Goal: Entertainment & Leisure: Consume media (video, audio)

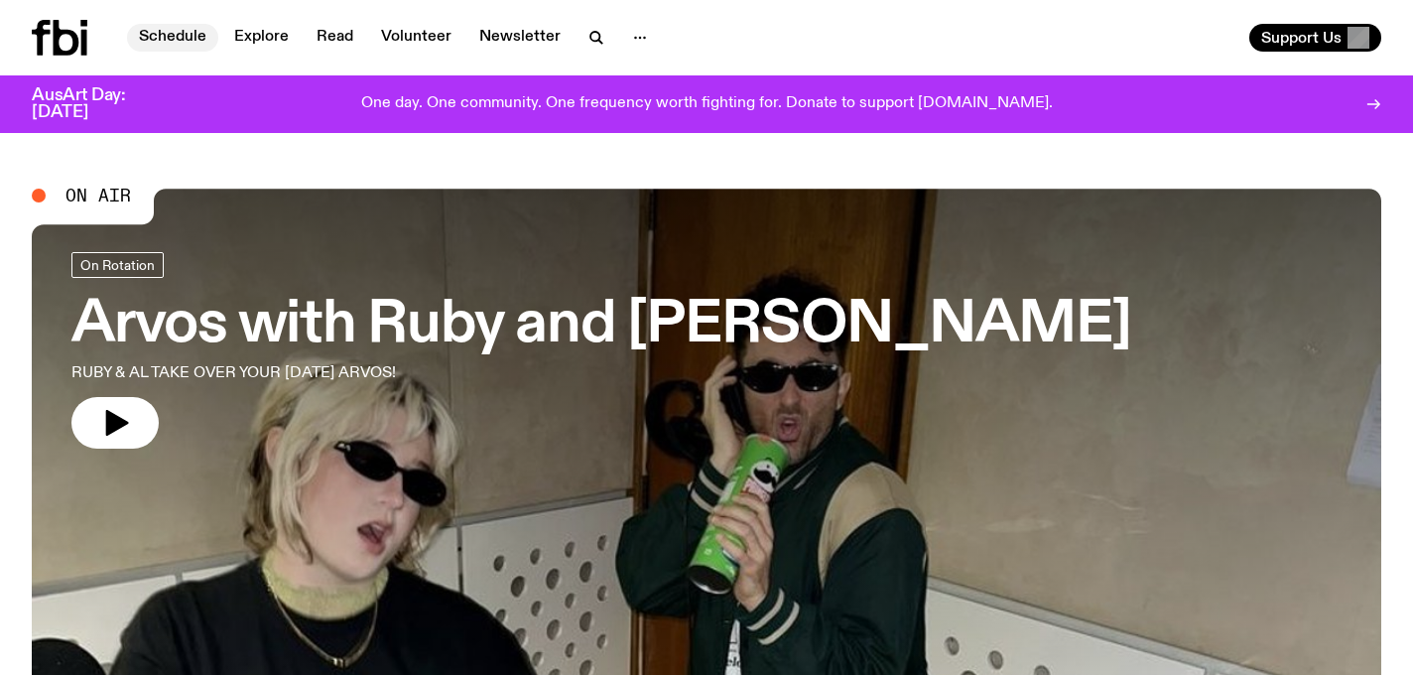
click at [174, 35] on link "Schedule" at bounding box center [172, 38] width 91 height 28
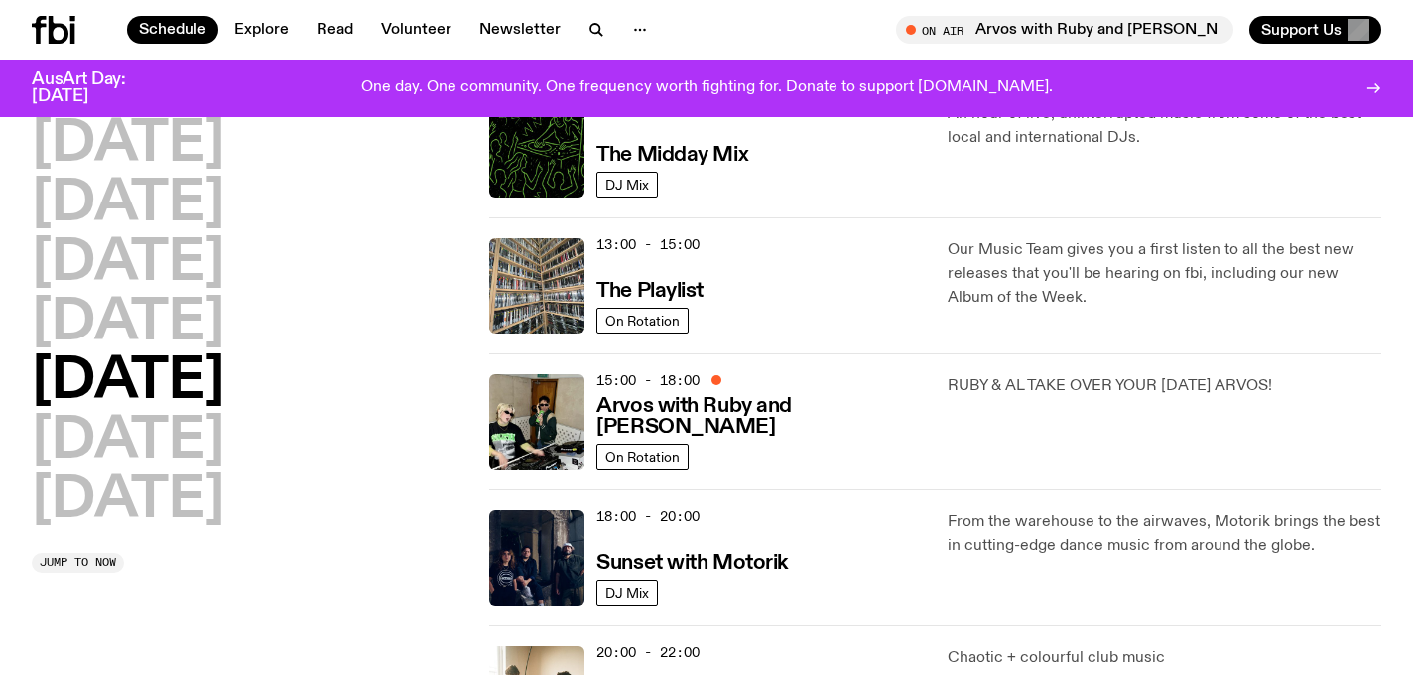
scroll to position [484, 0]
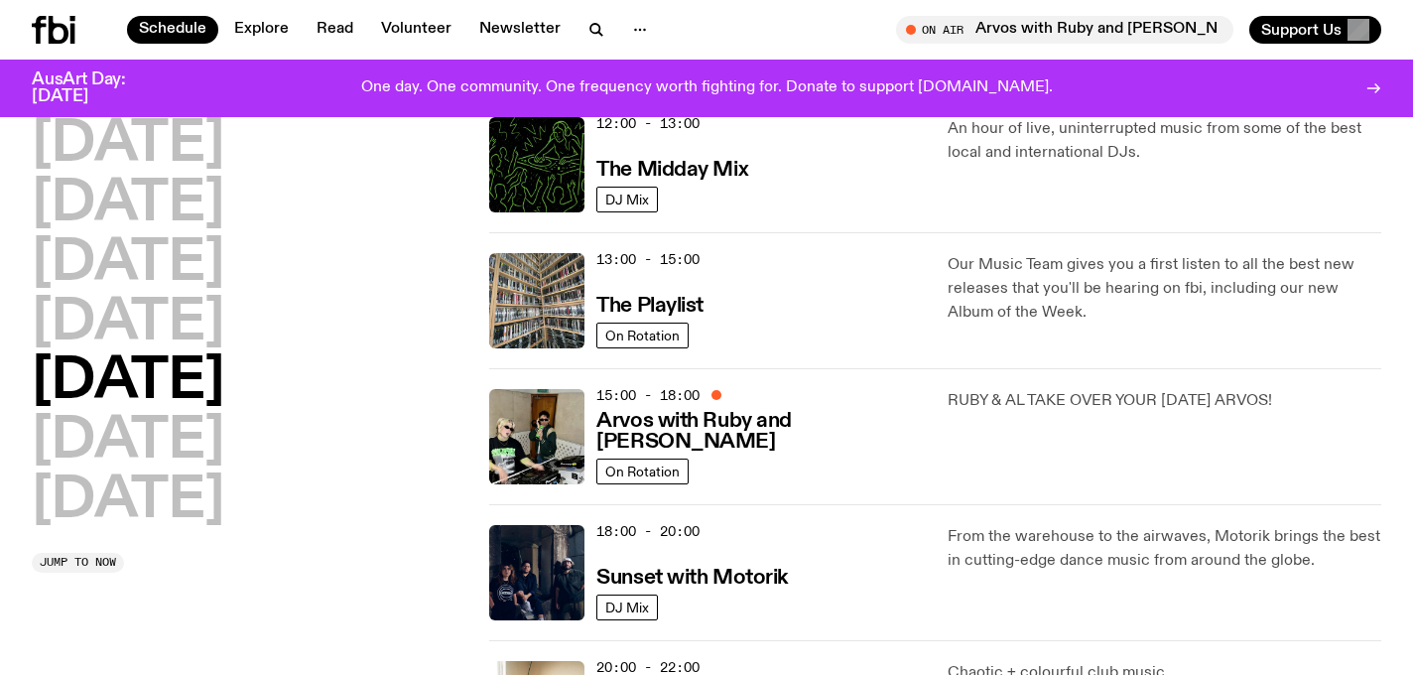
click at [1027, 308] on p "Our Music Team gives you a first listen to all the best new releases that you'l…" at bounding box center [1163, 288] width 433 height 71
click at [653, 308] on h3 "The Playlist" at bounding box center [649, 306] width 107 height 21
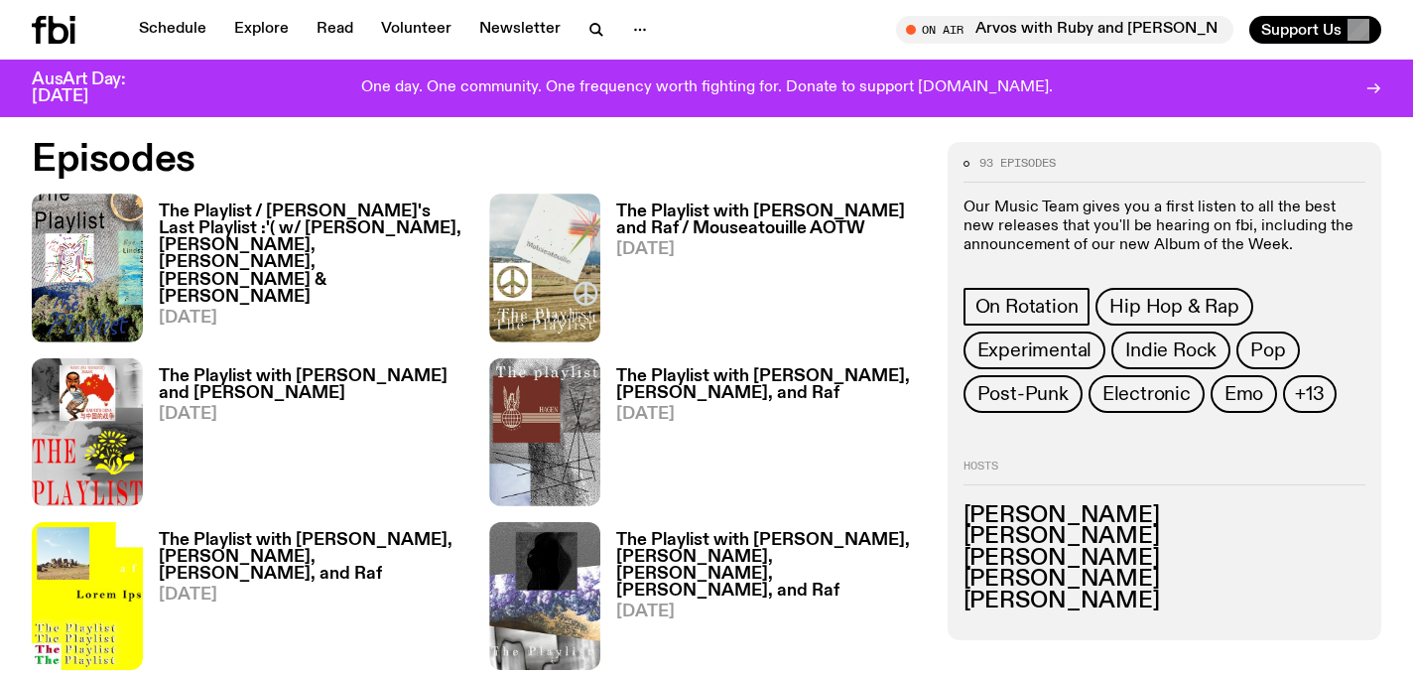
scroll to position [942, 0]
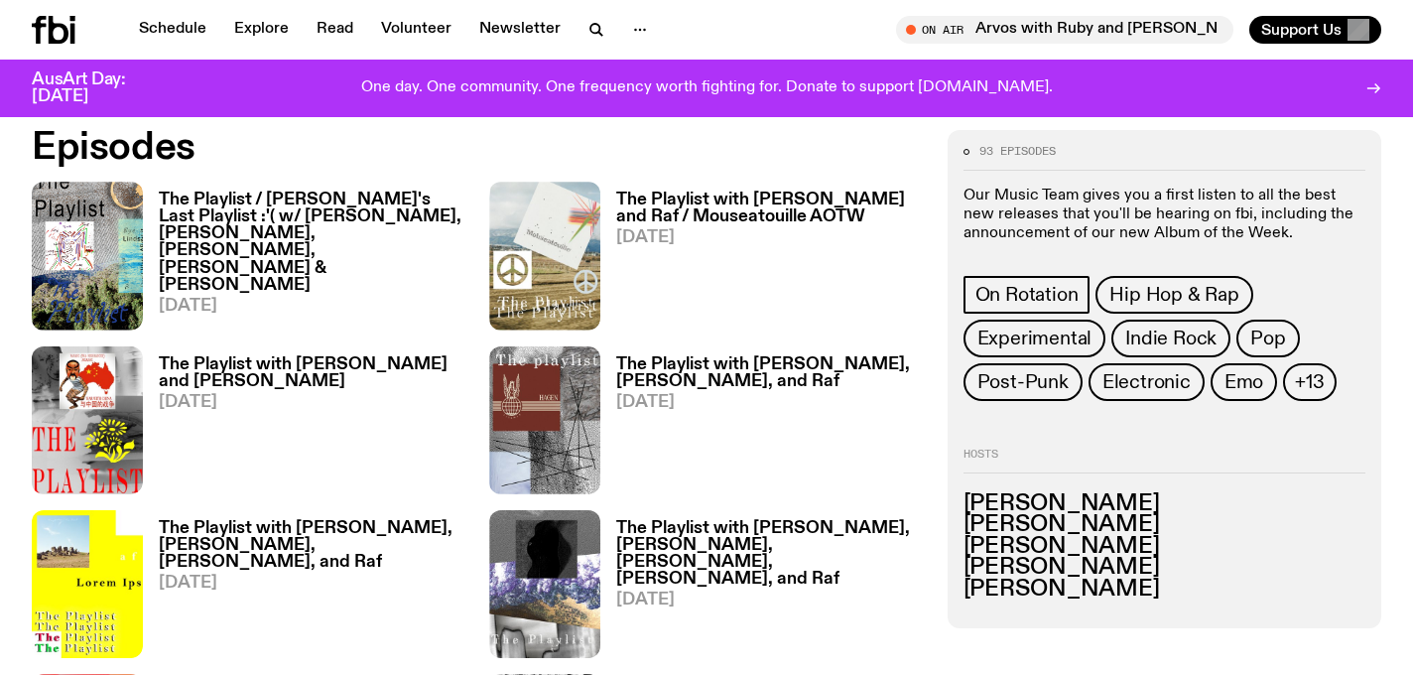
click at [277, 205] on h3 "The Playlist / [PERSON_NAME]'s Last Playlist :'( w/ [PERSON_NAME], [PERSON_NAME…" at bounding box center [312, 242] width 307 height 102
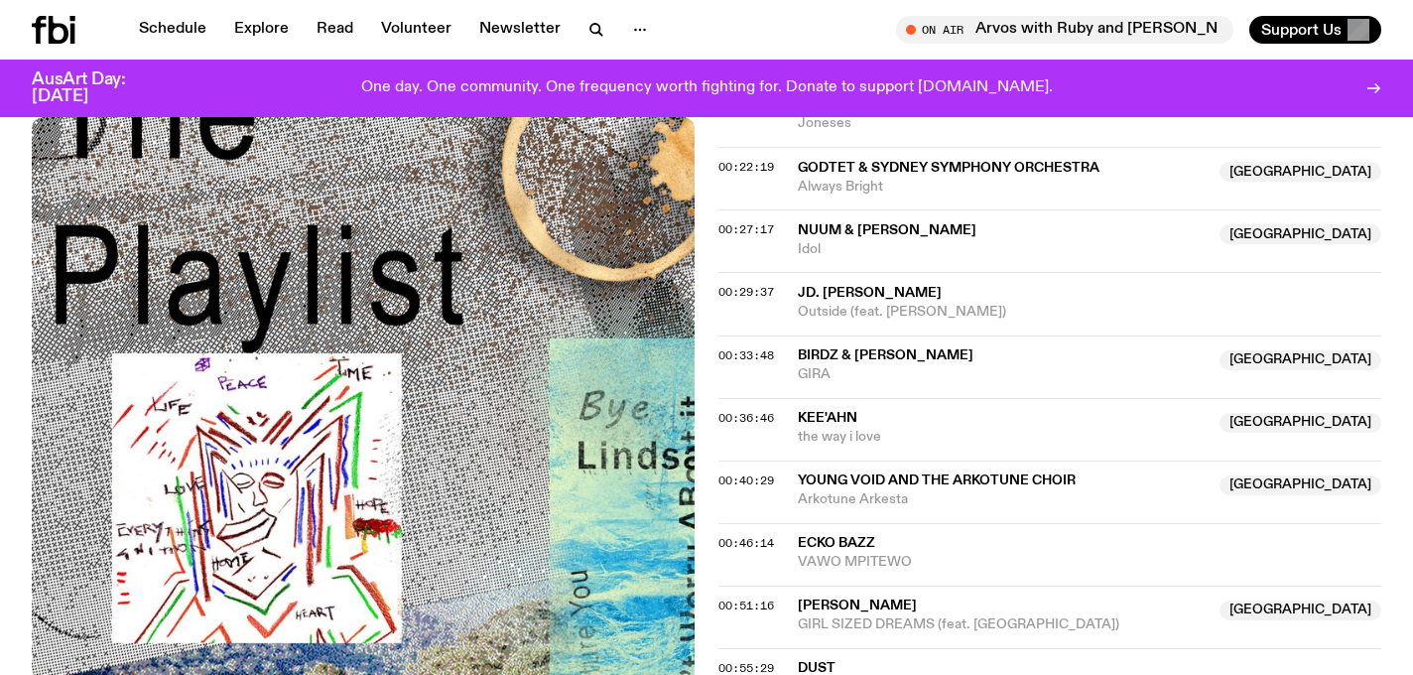
scroll to position [1495, 0]
